Goal: Task Accomplishment & Management: Use online tool/utility

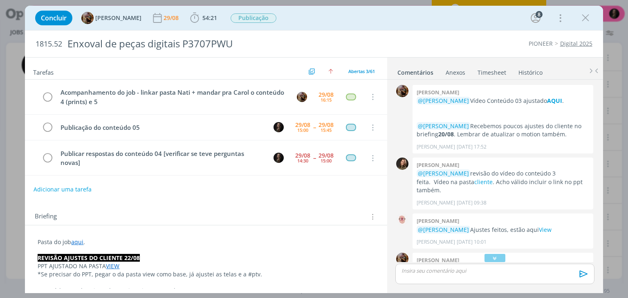
scroll to position [896, 0]
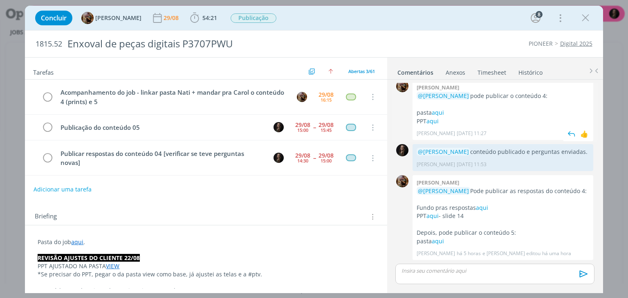
scroll to position [981, 0]
click at [452, 270] on p "dialog" at bounding box center [495, 270] width 186 height 7
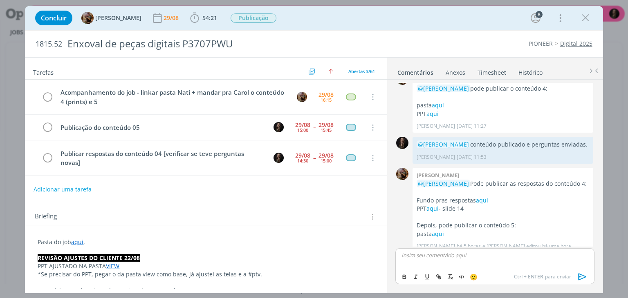
scroll to position [997, 0]
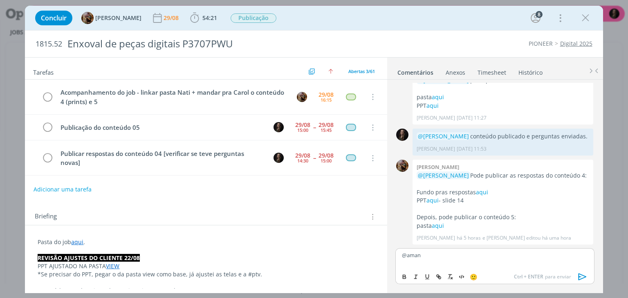
click at [465, 277] on body "Projetos Jobs Produção [GEOGRAPHIC_DATA] Cadastros Relatórios 4 Notificações Ce…" at bounding box center [314, 149] width 628 height 298
click at [440, 260] on div "@aman" at bounding box center [494, 258] width 199 height 20
click at [445, 279] on body "Projetos Jobs Produção [GEOGRAPHIC_DATA] Cadastros Relatórios 4 Notificações Ce…" at bounding box center [314, 149] width 628 height 298
click at [433, 258] on p "@amand" at bounding box center [495, 255] width 186 height 7
click at [425, 278] on span "[PERSON_NAME]" at bounding box center [446, 281] width 51 height 9
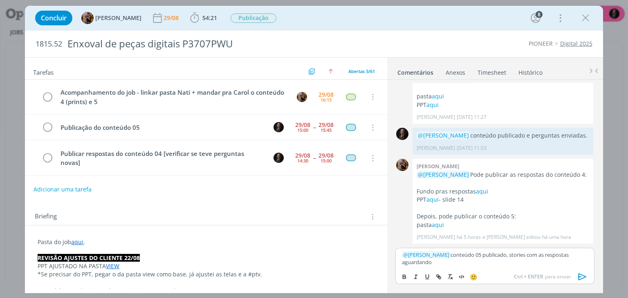
click at [518, 255] on p "﻿ @ [PERSON_NAME] ﻿ conteúdo 05 publicado, stories com as respostas aguardando" at bounding box center [495, 258] width 186 height 15
click at [458, 257] on p "﻿ @ [PERSON_NAME] ﻿ conteúdo 05 publicado, stories com as respostas aguardando" at bounding box center [495, 258] width 186 height 15
drag, startPoint x: 445, startPoint y: 259, endPoint x: 440, endPoint y: 260, distance: 5.8
click at [440, 260] on p "﻿ @ [PERSON_NAME] ﻿ conteúdo 05 publicado, stories com as respostas aguardando" at bounding box center [495, 258] width 186 height 15
click at [435, 261] on p "﻿ @ [PERSON_NAME] ﻿ conteúdo 05 publicado, stories com as respostas aguardando" at bounding box center [495, 258] width 186 height 15
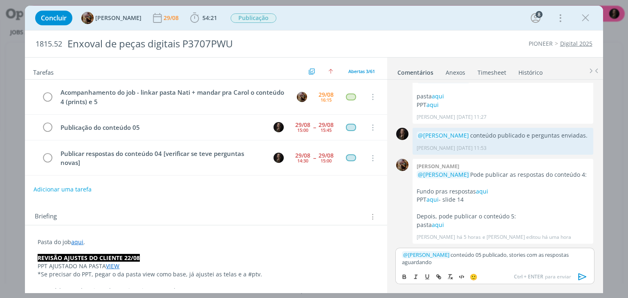
click at [517, 253] on p "﻿ @ [PERSON_NAME] ﻿ conteúdo 05 publicado, stories com as respostas aguardando" at bounding box center [495, 258] width 186 height 15
click at [550, 261] on p "﻿ @ [PERSON_NAME] ﻿ conteúdo 05 publicado, aguardando retorno do FBL para publi…" at bounding box center [495, 258] width 186 height 15
click at [584, 277] on icon "dialog" at bounding box center [582, 277] width 8 height 7
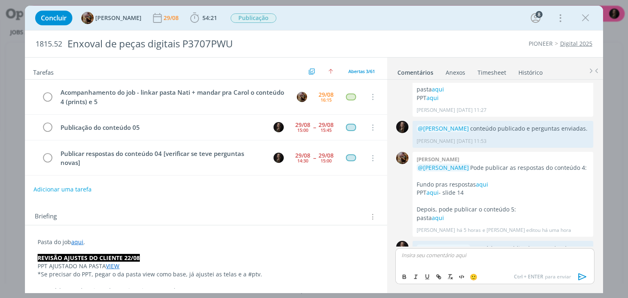
scroll to position [1044, 0]
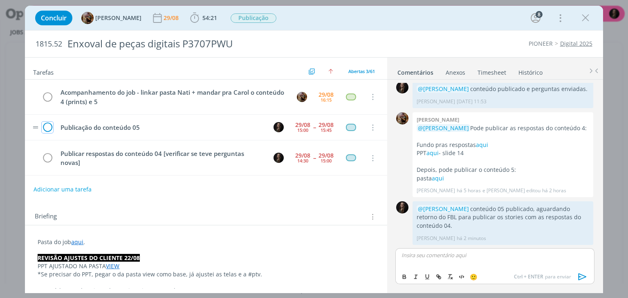
click at [45, 124] on icon "dialog" at bounding box center [47, 128] width 11 height 12
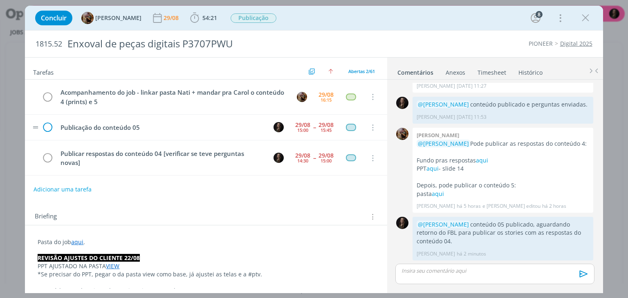
scroll to position [1029, 0]
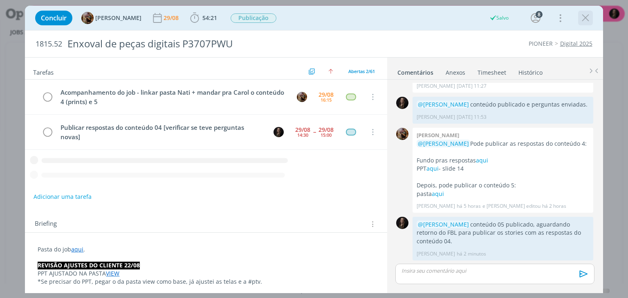
click at [586, 18] on icon "dialog" at bounding box center [585, 18] width 12 height 12
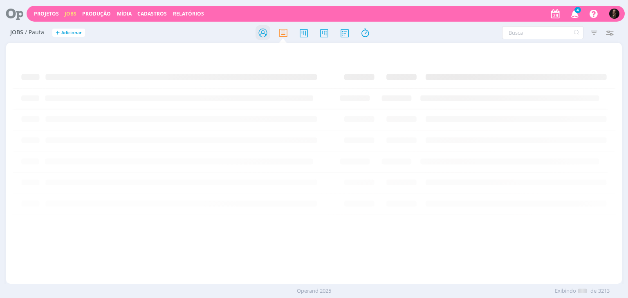
click at [260, 33] on icon at bounding box center [262, 33] width 15 height 16
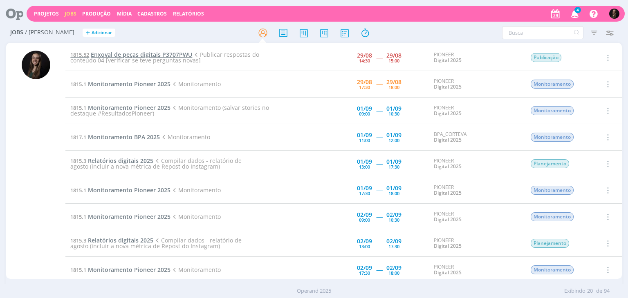
click at [168, 52] on span "Enxoval de peças digitais P3707PWU" at bounding box center [141, 55] width 101 height 8
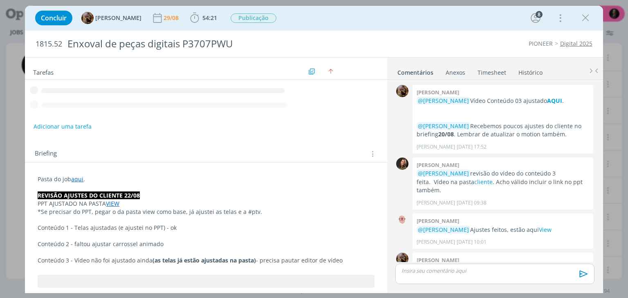
scroll to position [1029, 0]
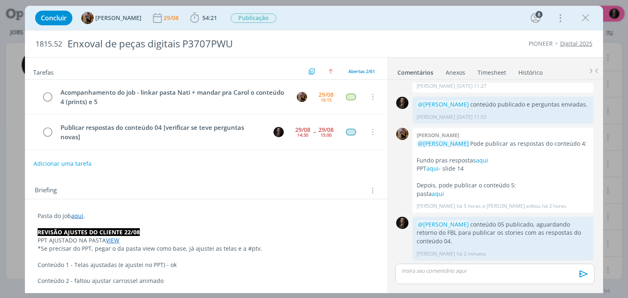
click at [490, 69] on link "Timesheet" at bounding box center [491, 71] width 29 height 12
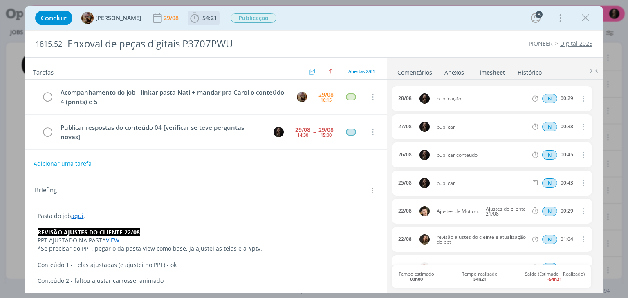
click at [207, 23] on span "54:21" at bounding box center [203, 18] width 30 height 12
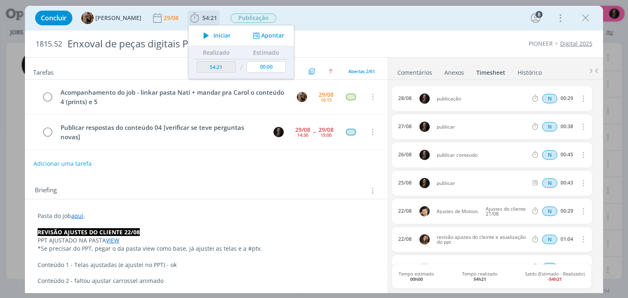
click at [278, 36] on button "Apontar" at bounding box center [268, 35] width 34 height 9
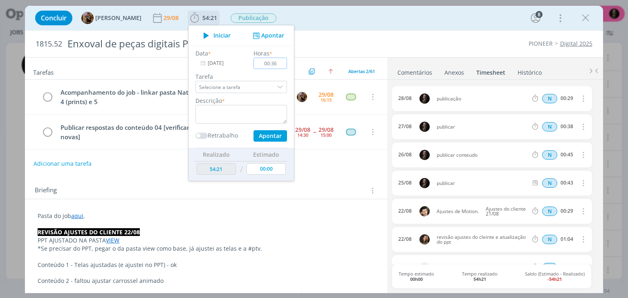
type input "00:36"
click at [240, 113] on textarea "dialog" at bounding box center [241, 114] width 92 height 19
type textarea "publicar conteúdo + enviar novas perguntas"
click at [282, 62] on input "00:36" at bounding box center [271, 63] width 34 height 11
type input "00:43"
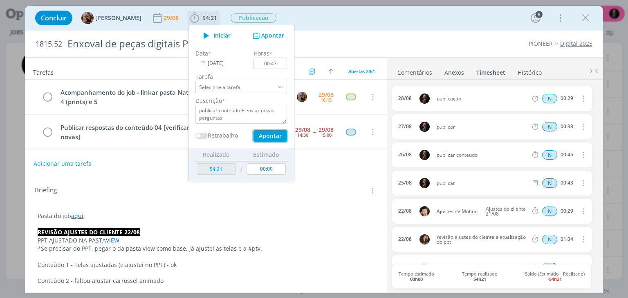
click at [286, 134] on button "Apontar" at bounding box center [270, 135] width 34 height 11
click at [488, 39] on div "1815.52 Enxoval de peças digitais P3707PWU PIONEER Digital 2025" at bounding box center [313, 44] width 577 height 27
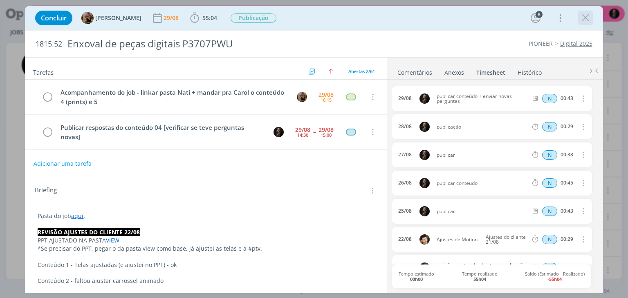
click at [588, 18] on icon "dialog" at bounding box center [585, 18] width 12 height 12
